Goal: Task Accomplishment & Management: Contribute content

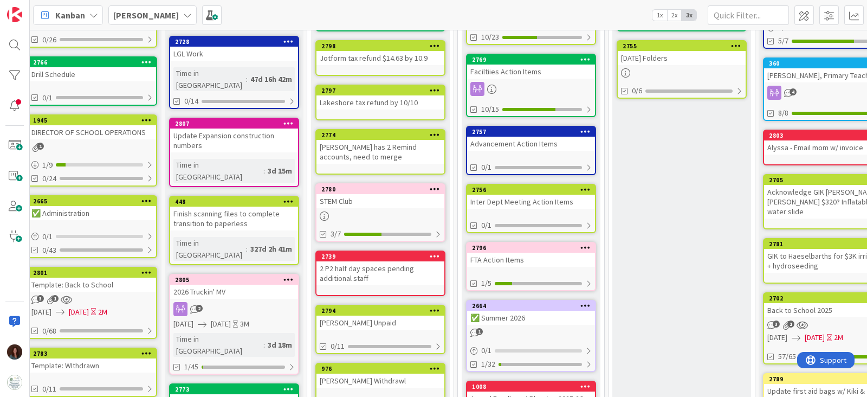
scroll to position [135, 11]
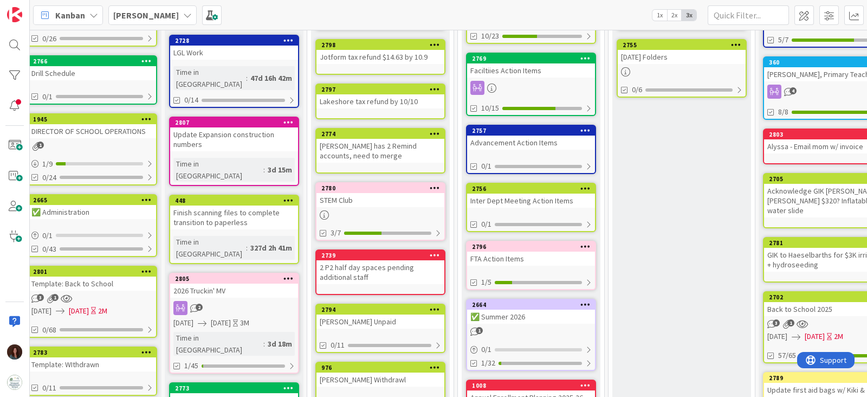
click at [238, 283] on div "2026 Truckin' MV" at bounding box center [234, 290] width 128 height 14
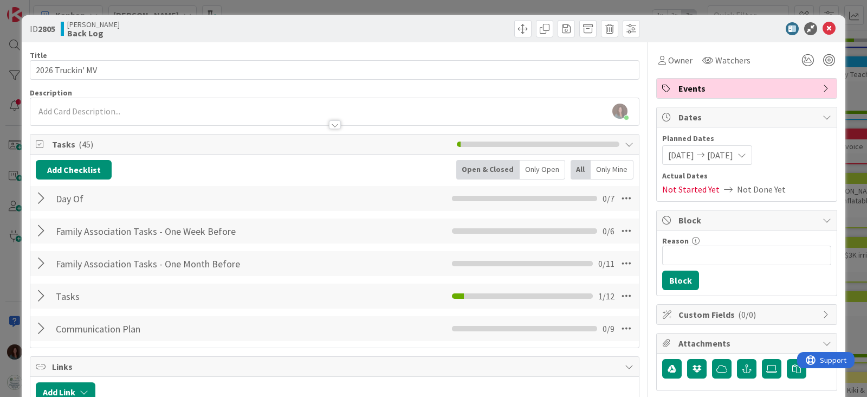
click at [37, 261] on div at bounding box center [43, 264] width 14 height 20
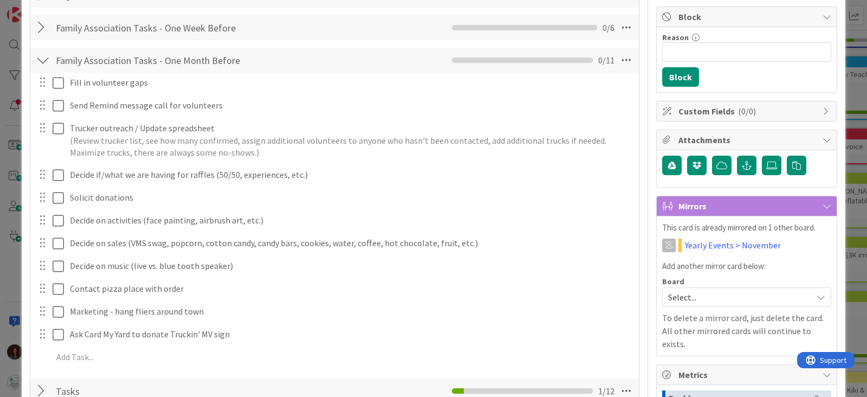
scroll to position [339, 0]
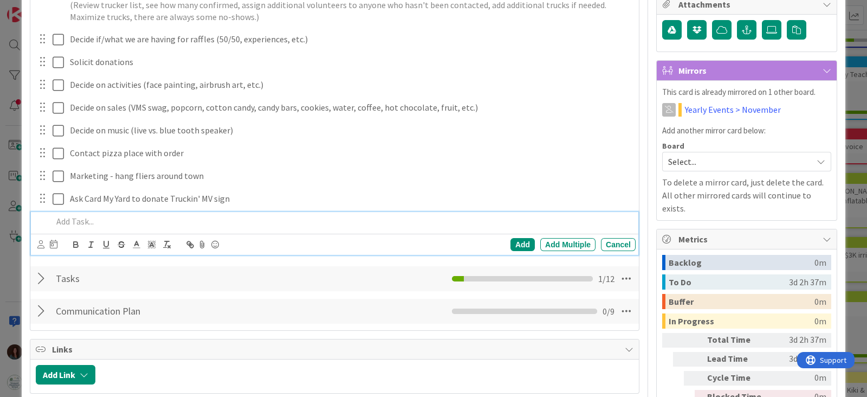
click at [166, 218] on p at bounding box center [342, 221] width 579 height 12
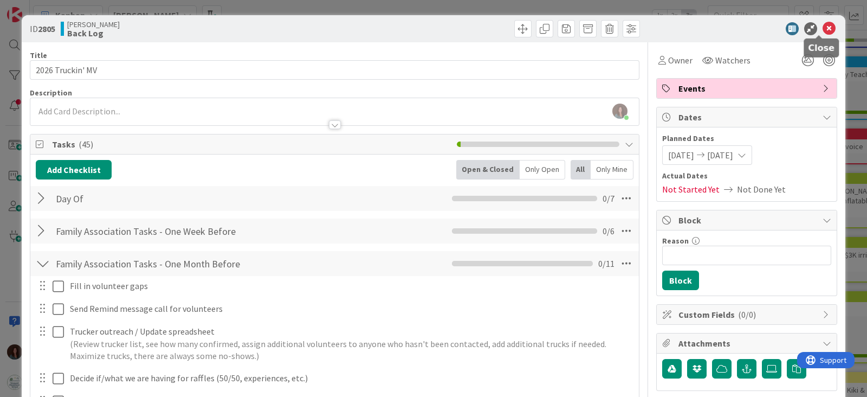
click at [823, 28] on icon at bounding box center [829, 28] width 13 height 13
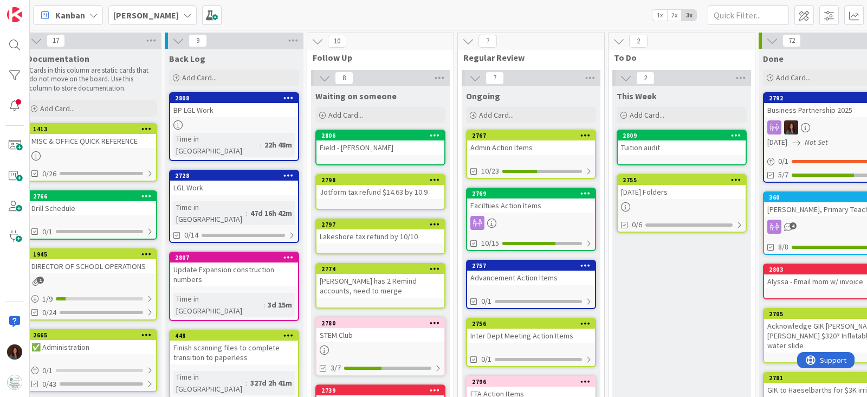
click at [110, 18] on div "[PERSON_NAME]" at bounding box center [152, 15] width 88 height 20
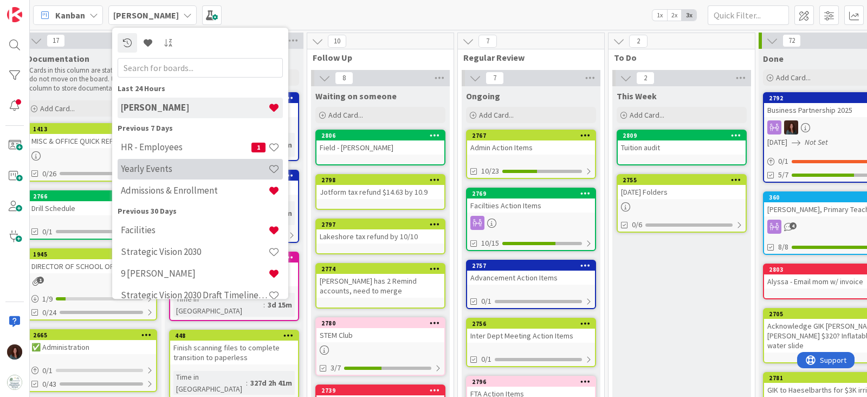
click at [206, 170] on h4 "Yearly Events" at bounding box center [194, 169] width 147 height 11
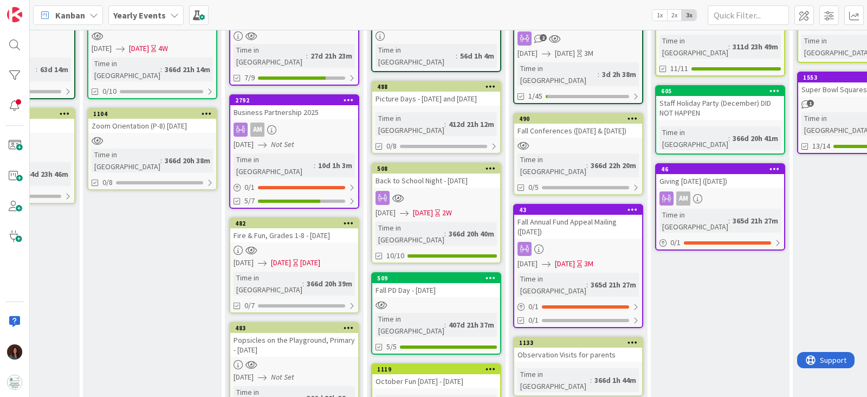
scroll to position [135, 807]
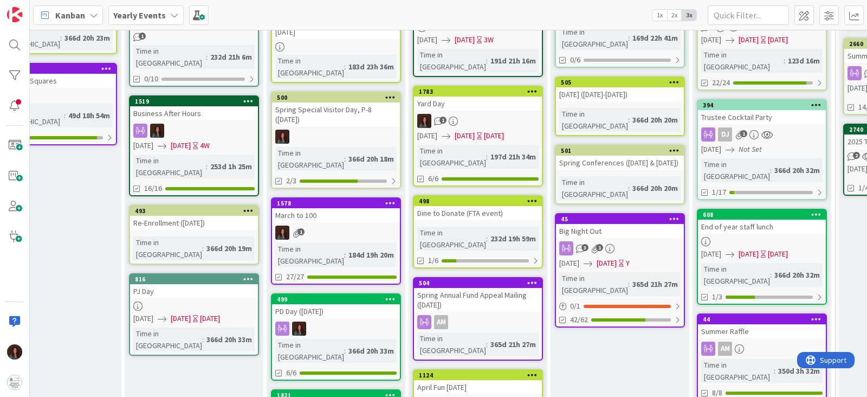
click at [628, 224] on div "Big Night Out" at bounding box center [620, 231] width 128 height 14
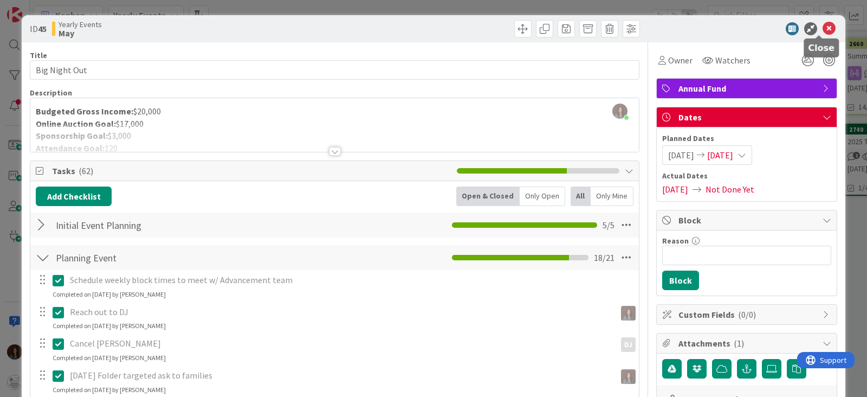
click at [823, 28] on icon at bounding box center [829, 28] width 13 height 13
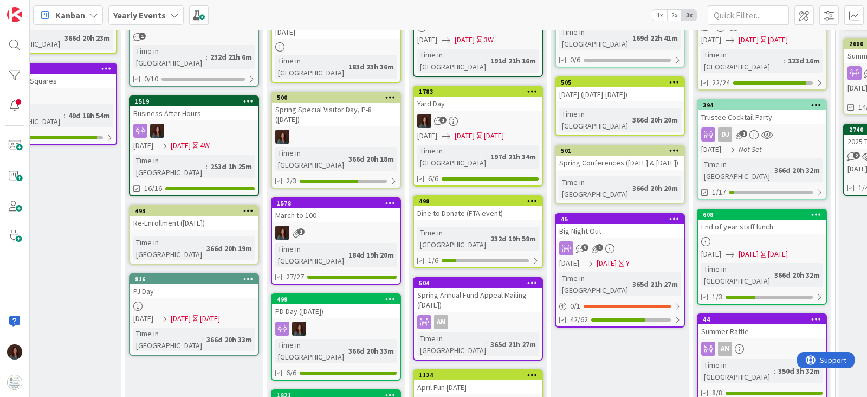
click at [124, 13] on b "Yearly Events" at bounding box center [139, 15] width 53 height 11
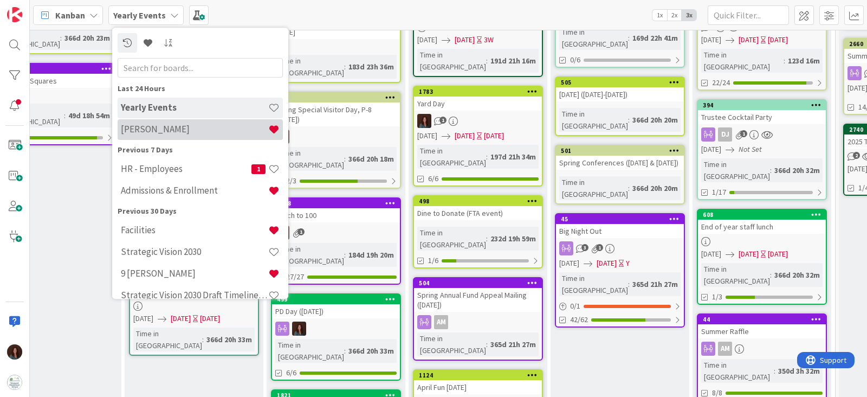
click at [135, 135] on div "[PERSON_NAME]" at bounding box center [200, 129] width 165 height 21
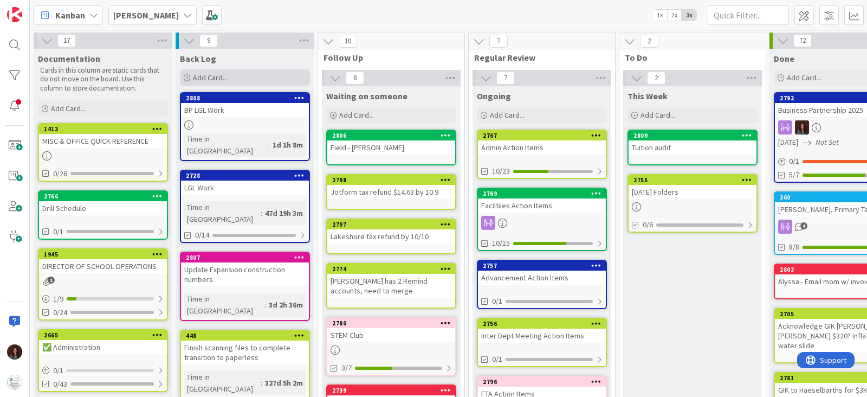
click at [270, 74] on div "Add Card..." at bounding box center [245, 77] width 130 height 16
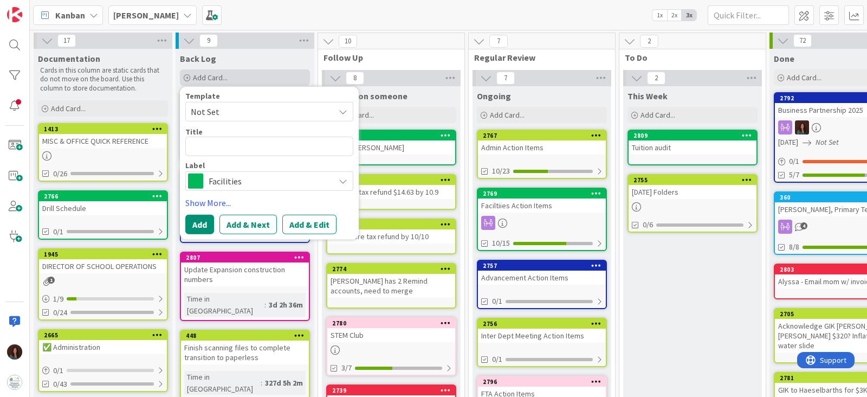
type textarea "x"
type textarea "J"
type textarea "x"
type textarea "[PERSON_NAME]"
type textarea "x"
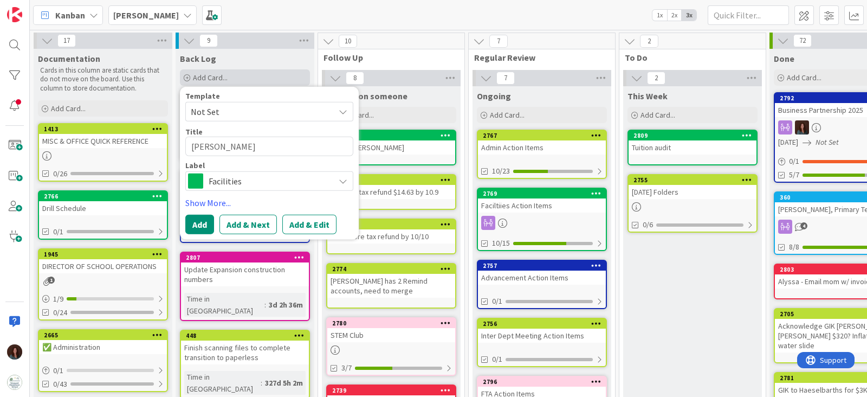
type textarea "Jan"
type textarea "x"
type textarea "Jan"
type textarea "x"
type textarea "Jan -"
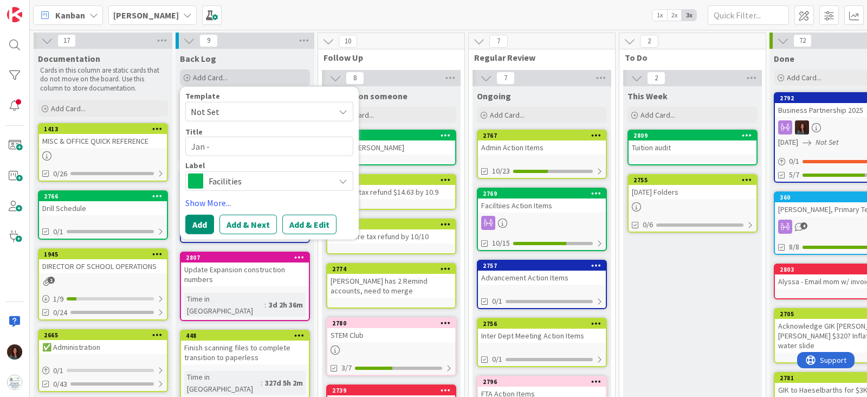
type textarea "x"
type textarea "Jan -"
type textarea "x"
type textarea "Jan - R"
type textarea "x"
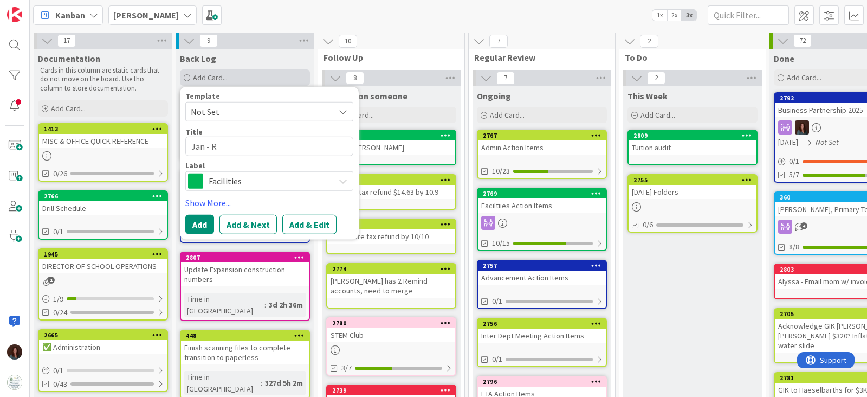
type textarea "Jan - Re"
type textarea "x"
type textarea "Jan - Rea"
type textarea "x"
type textarea "Jan - Reac"
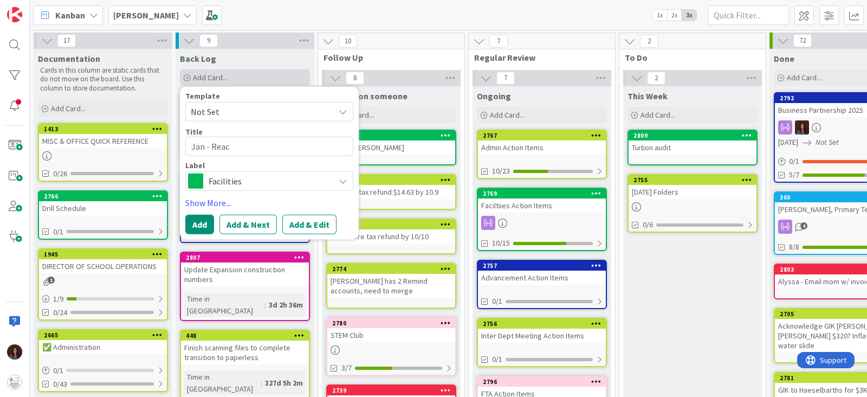
type textarea "x"
type textarea "Jan - Reach"
type textarea "x"
type textarea "Jan - Reach"
type textarea "x"
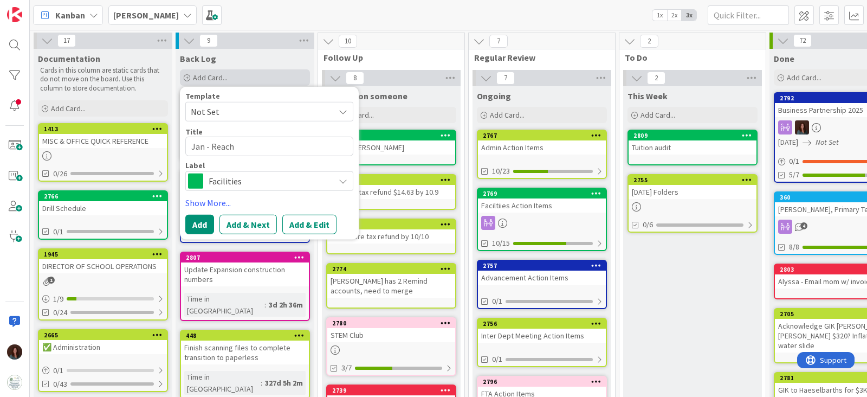
type textarea "Jan - Reach t"
type textarea "x"
type textarea "Jan - Reach"
type textarea "x"
type textarea "Jan - Reach o"
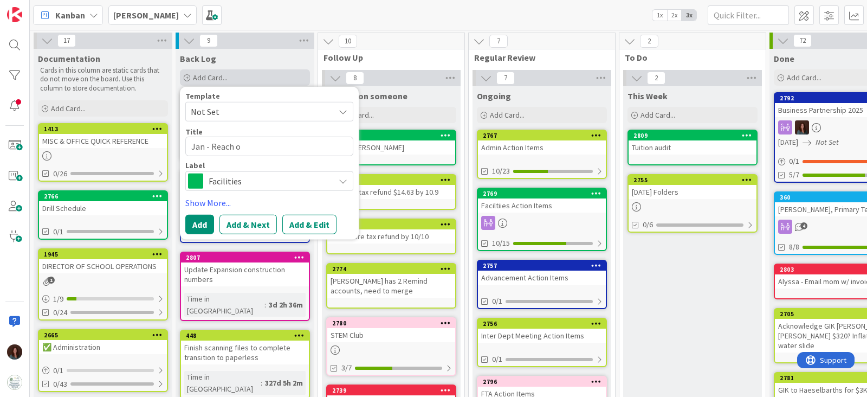
type textarea "x"
type textarea "Jan - Reach out"
type textarea "x"
type textarea "Jan - Reach out"
type textarea "x"
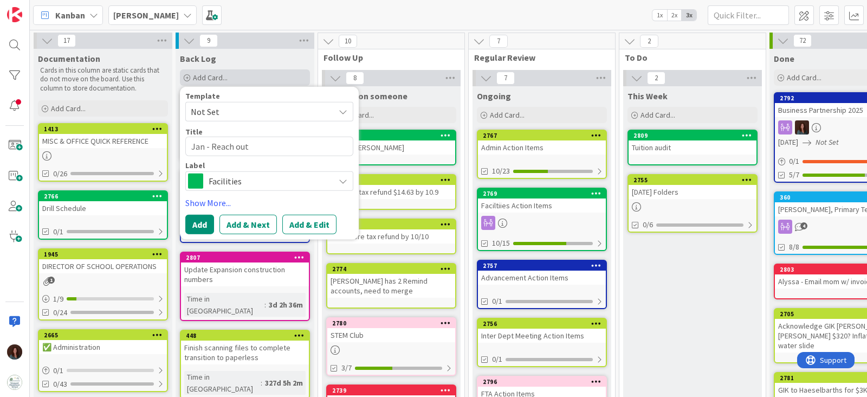
type textarea "Jan - Reach out t"
type textarea "x"
type textarea "Jan - Reach out to"
type textarea "x"
type textarea "Jan - Reach out to"
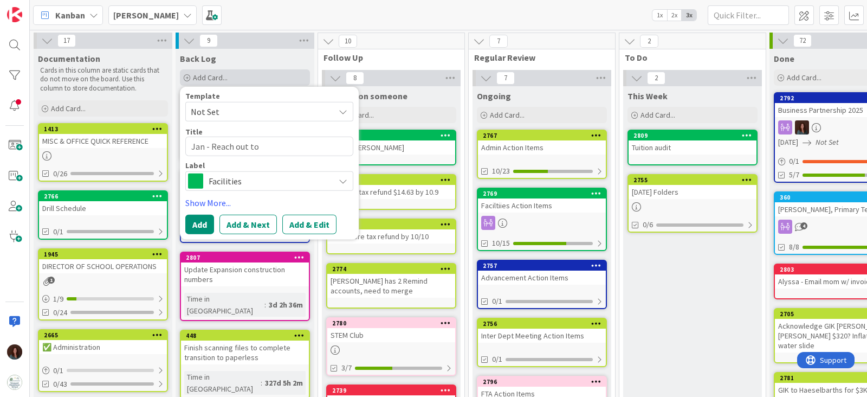
type textarea "x"
type textarea "Jan - Reach out to S"
type textarea "x"
type textarea "Jan - Reach out to S&"
type textarea "x"
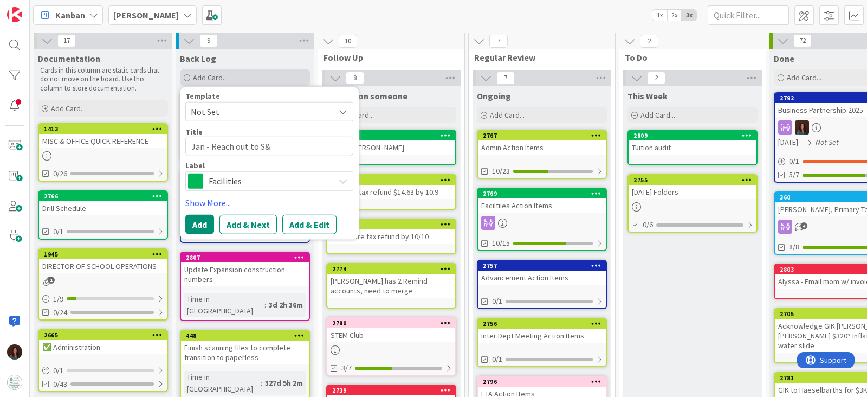
type textarea "Jan - Reach out to S&S"
type textarea "x"
type textarea "Jan - Reach out to S&S"
type textarea "x"
type textarea "Jan - Reach out to S&S fo"
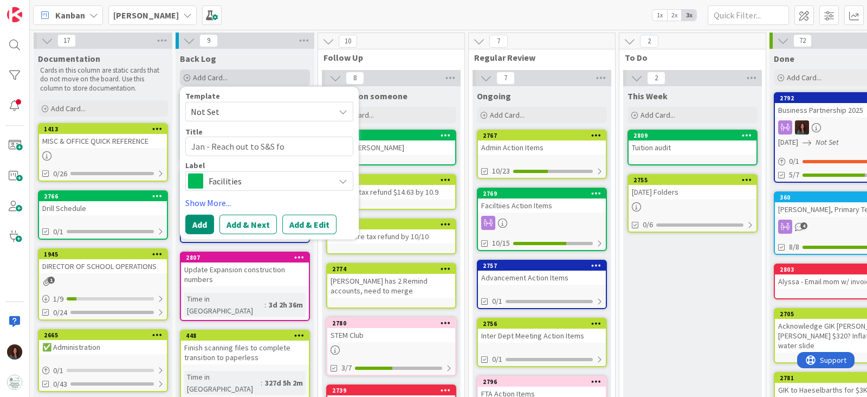
type textarea "x"
type textarea "Jan - Reach out to S&S for"
type textarea "x"
type textarea "Jan - Reach out to S&S for"
type textarea "x"
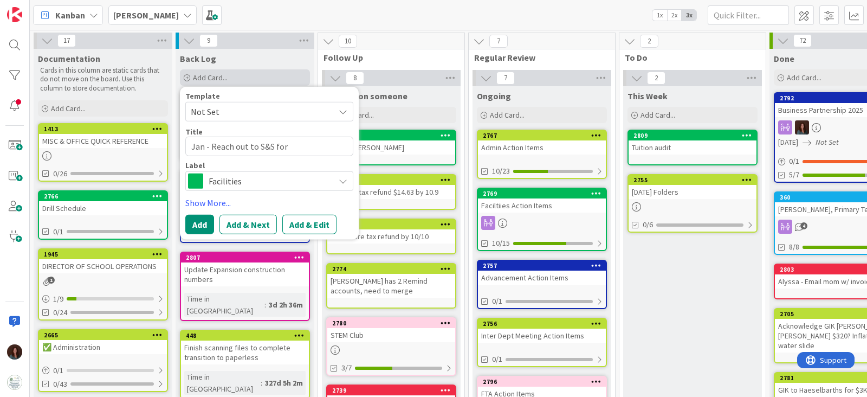
type textarea "Jan - Reach out to S&S for $"
type textarea "x"
type textarea "Jan - Reach out to S&S for $4"
type textarea "x"
type textarea "Jan - Reach out to S&S for $"
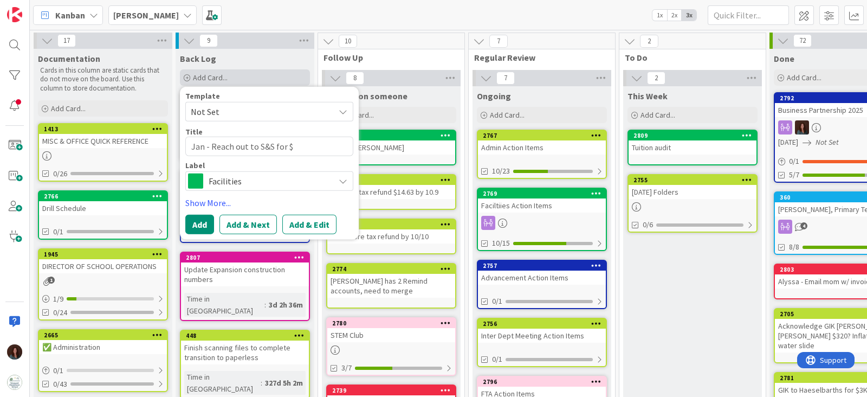
type textarea "x"
type textarea "Jan - Reach out to S&S for $5"
type textarea "x"
type textarea "Jan - Reach out to S&S for $50"
type textarea "x"
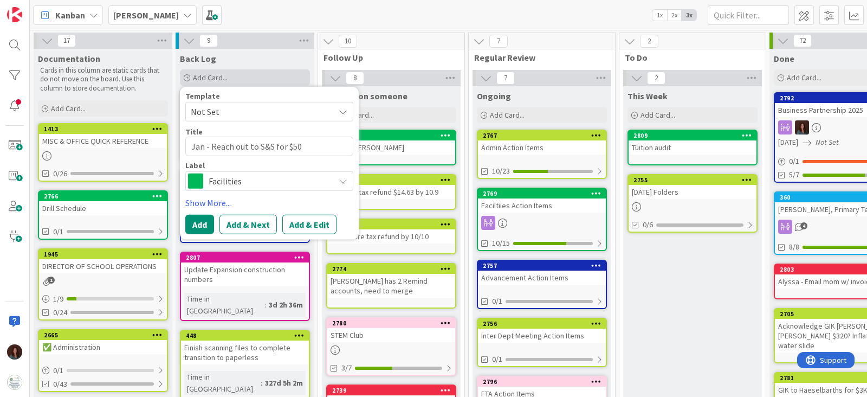
type textarea "Jan - Reach out to S&S for $500"
type textarea "x"
type textarea "Jan - Reach out to S&S for $500"
type textarea "x"
type textarea "Jan - Reach out to S&S for $500 G"
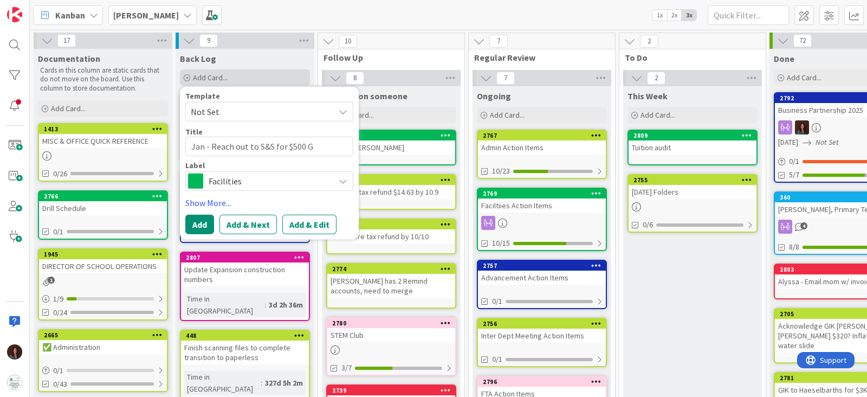
type textarea "x"
type textarea "Jan - Reach out to S&S for $500 GC"
type textarea "x"
type textarea "Jan - Reach out to S&S for $500 GC"
type textarea "x"
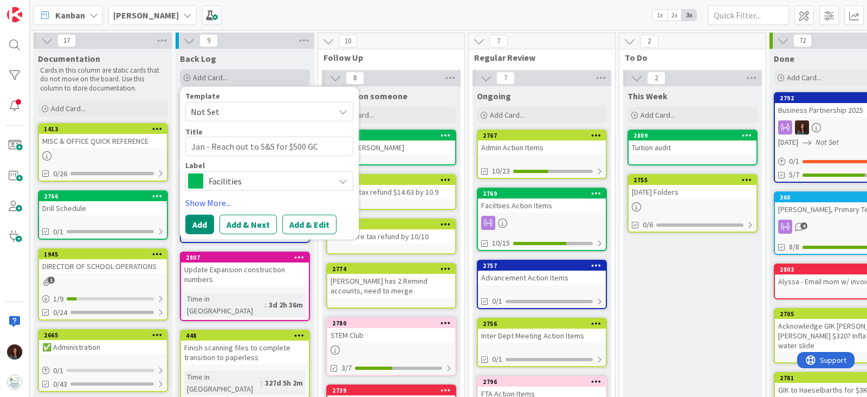
type textarea "Jan - Reach out to S&S for $500 GC B"
type textarea "x"
type textarea "Jan - Reach out to S&S for $500 GC BN"
type textarea "x"
type textarea "Jan - Reach out to S&S for $500 GC BNO"
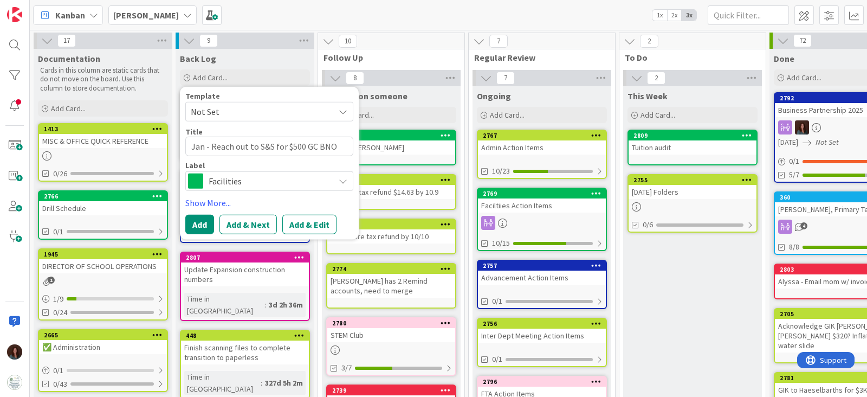
click at [268, 180] on span "Facilities" at bounding box center [269, 180] width 120 height 15
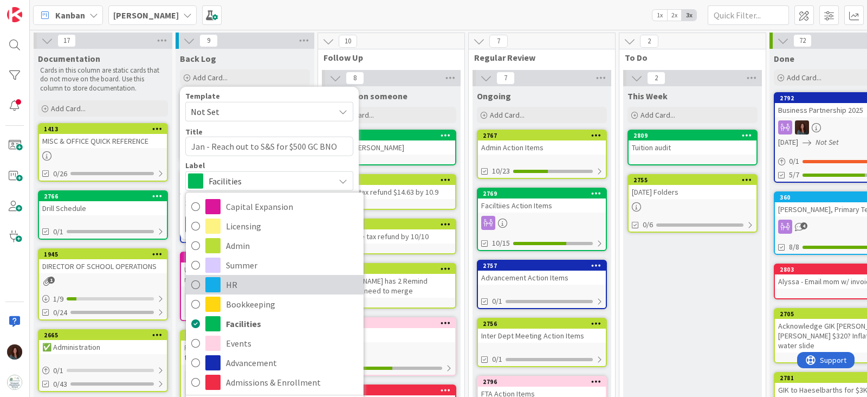
scroll to position [11, 0]
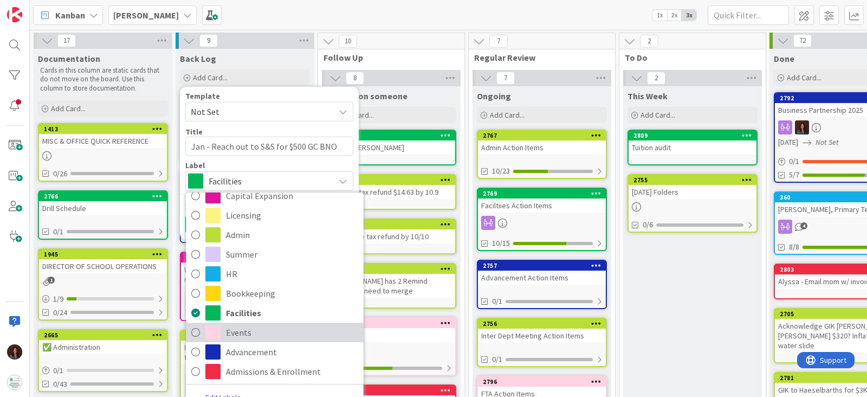
click at [266, 334] on span "Events" at bounding box center [292, 332] width 132 height 16
type textarea "x"
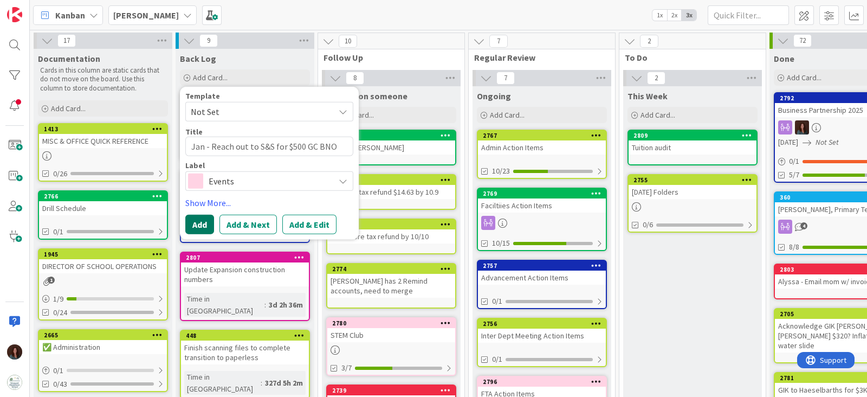
click at [195, 225] on button "Add" at bounding box center [199, 225] width 29 height 20
